Goal: Transaction & Acquisition: Purchase product/service

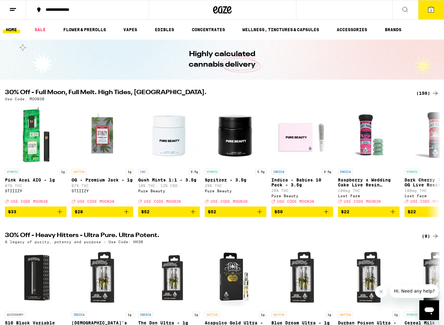
click at [431, 14] on button "1" at bounding box center [431, 9] width 26 height 19
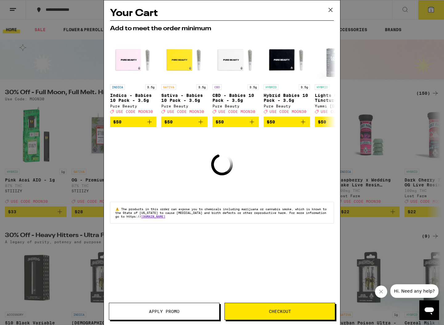
click at [339, 4] on button at bounding box center [330, 10] width 19 height 20
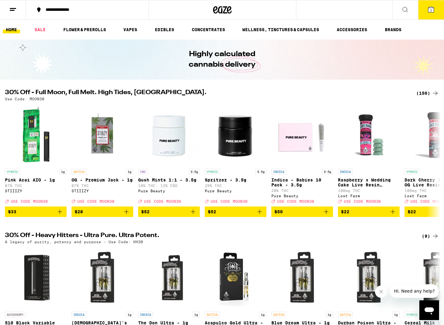
click at [42, 29] on link "SALE" at bounding box center [39, 29] width 17 height 7
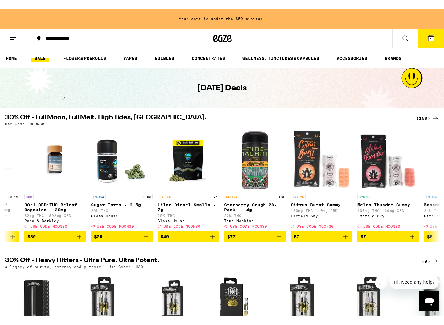
scroll to position [0, 577]
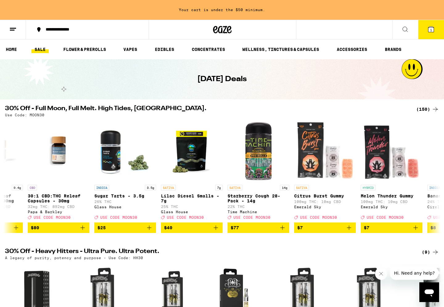
click at [127, 169] on img "Open page for Sugar Tarts - 3.5g from Glass House" at bounding box center [125, 151] width 62 height 62
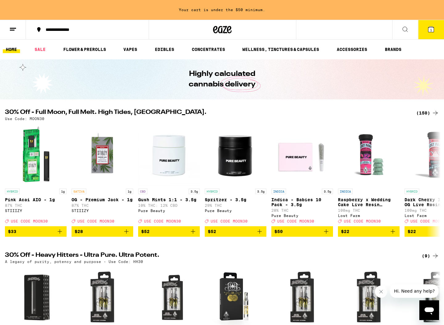
click at [95, 46] on link "FLOWER & PREROLLS" at bounding box center [84, 49] width 49 height 7
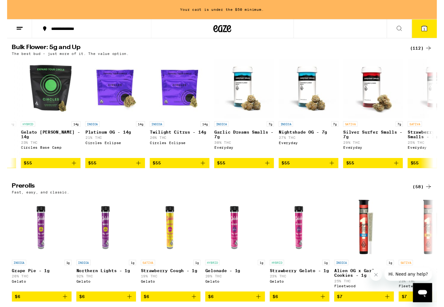
scroll to position [0, 3390]
click at [338, 172] on icon "Add to bag" at bounding box center [335, 168] width 7 height 7
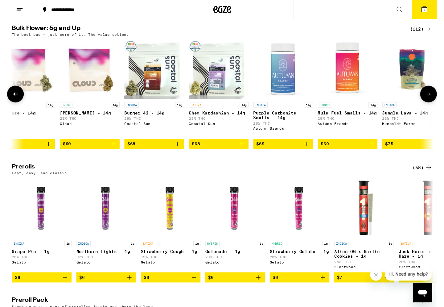
scroll to position [0, 4484]
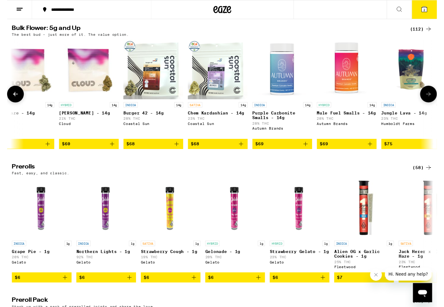
click at [145, 72] on img "Open page for Burger 42 - 14g from Coastal Sun" at bounding box center [151, 72] width 62 height 62
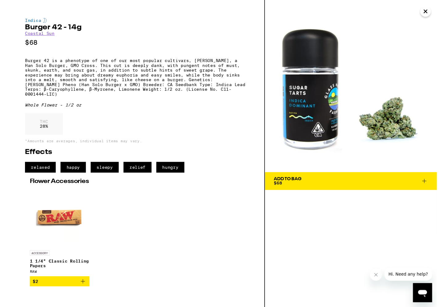
click at [427, 16] on img at bounding box center [356, 89] width 178 height 178
click at [424, 15] on img at bounding box center [356, 89] width 178 height 178
click at [429, 17] on img at bounding box center [356, 89] width 178 height 178
click at [432, 17] on img at bounding box center [356, 89] width 178 height 178
click at [427, 15] on img at bounding box center [356, 89] width 178 height 178
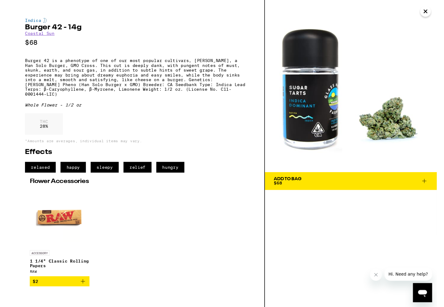
click at [435, 189] on button "Add To Bag $68" at bounding box center [356, 187] width 178 height 19
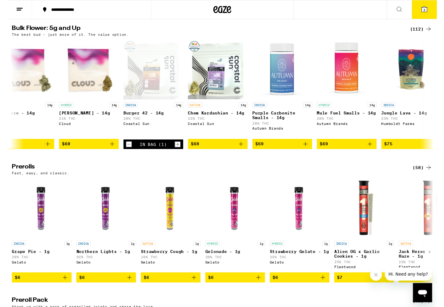
click at [428, 15] on button "3" at bounding box center [431, 9] width 26 height 19
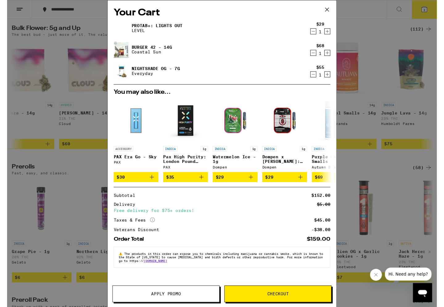
click at [319, 33] on icon "Decrement" at bounding box center [317, 32] width 6 height 7
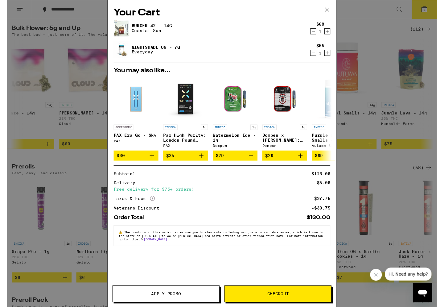
click at [153, 34] on p "Coastal Sun" at bounding box center [150, 31] width 42 height 5
click at [330, 13] on icon at bounding box center [330, 9] width 9 height 9
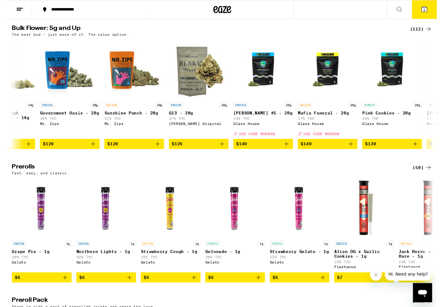
scroll to position [0, 6104]
click at [188, 96] on img "Open page for G13 - 28g from Henry's Original" at bounding box center [198, 72] width 62 height 62
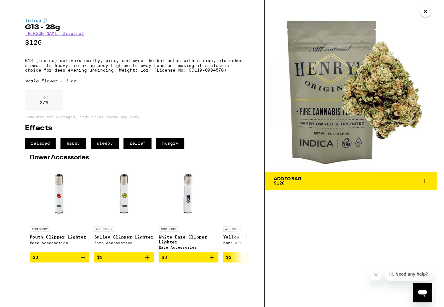
click at [424, 14] on img at bounding box center [356, 89] width 178 height 178
click at [429, 14] on icon "Close" at bounding box center [432, 11] width 7 height 9
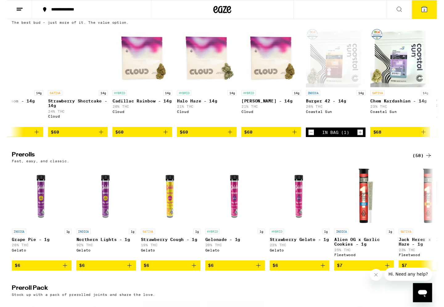
scroll to position [0, 4295]
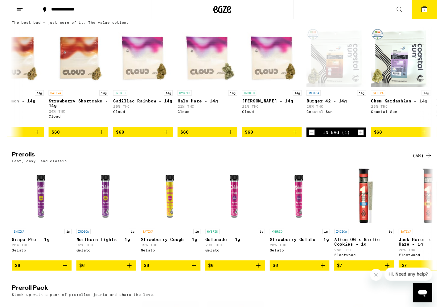
click at [431, 13] on button "2" at bounding box center [431, 9] width 26 height 19
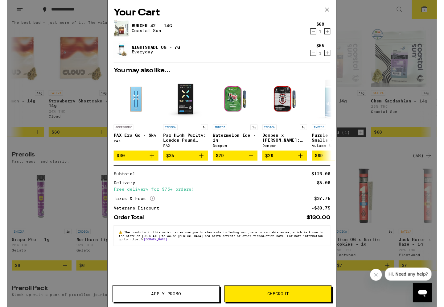
click at [318, 56] on icon "Decrement" at bounding box center [317, 54] width 6 height 7
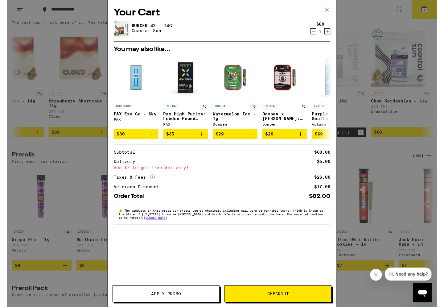
click at [329, 10] on icon at bounding box center [330, 9] width 9 height 9
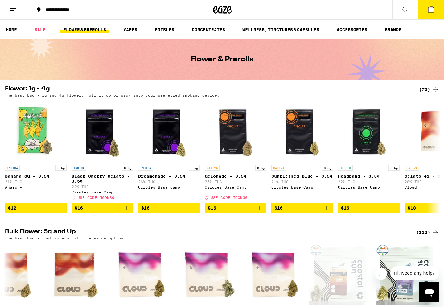
click at [323, 29] on link "WELLNESS, TINCTURES & CAPSULES" at bounding box center [280, 29] width 83 height 7
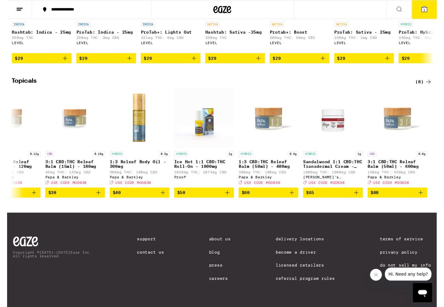
scroll to position [0, 99]
